Goal: Transaction & Acquisition: Purchase product/service

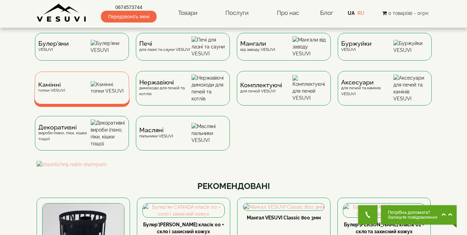
click at [85, 83] on div "Камінні топки VESUVI" at bounding box center [82, 88] width 96 height 32
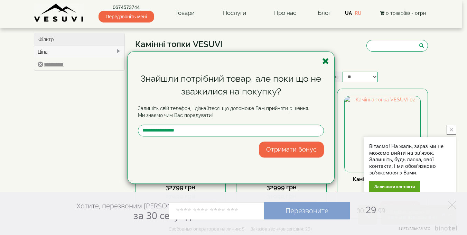
click at [325, 61] on icon "button" at bounding box center [325, 61] width 7 height 9
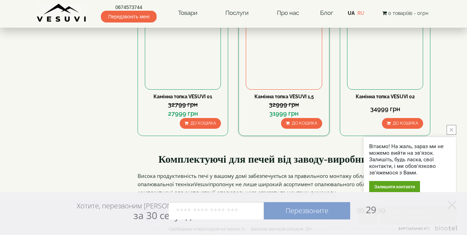
scroll to position [35, 0]
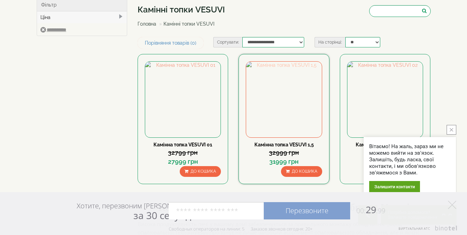
click at [280, 103] on img at bounding box center [283, 99] width 75 height 75
